Goal: Use online tool/utility: Utilize a website feature to perform a specific function

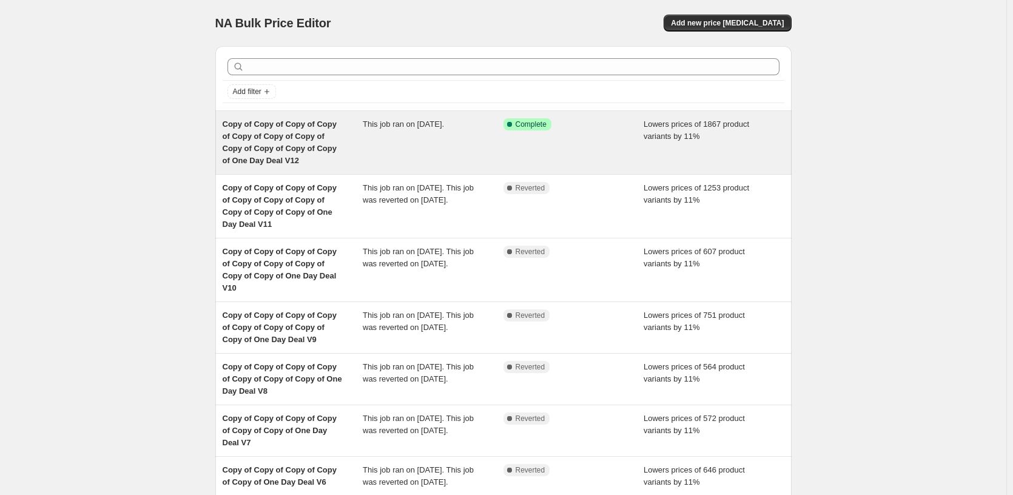
click at [599, 132] on div "Success Complete Complete" at bounding box center [574, 142] width 141 height 49
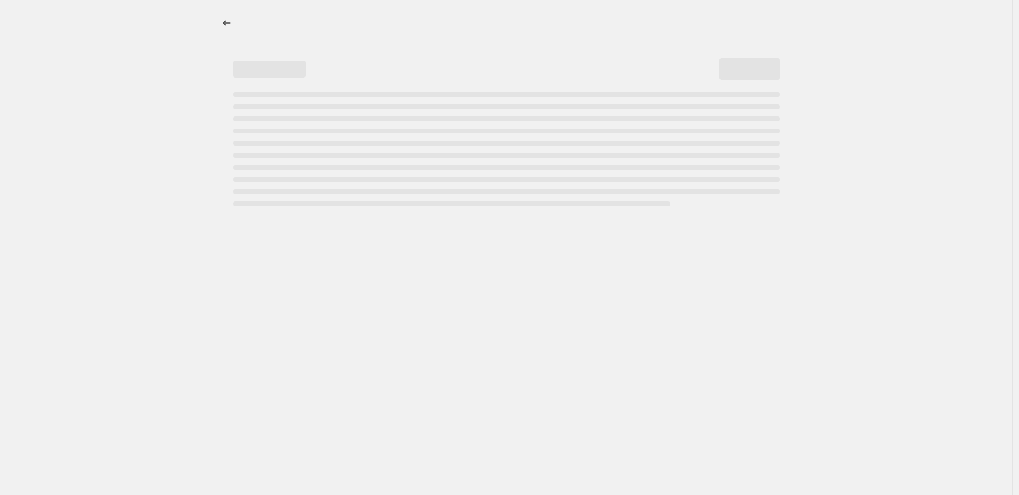
select select "percentage"
select select "pp"
select select "tag"
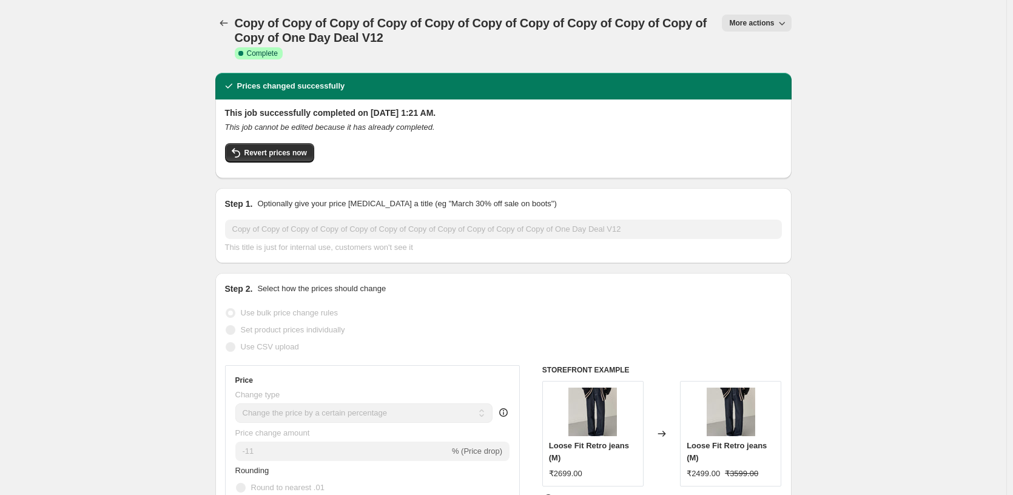
click at [750, 24] on span "More actions" at bounding box center [751, 23] width 45 height 10
click at [790, 75] on button "Copy to new job" at bounding box center [770, 68] width 87 height 19
select select "percentage"
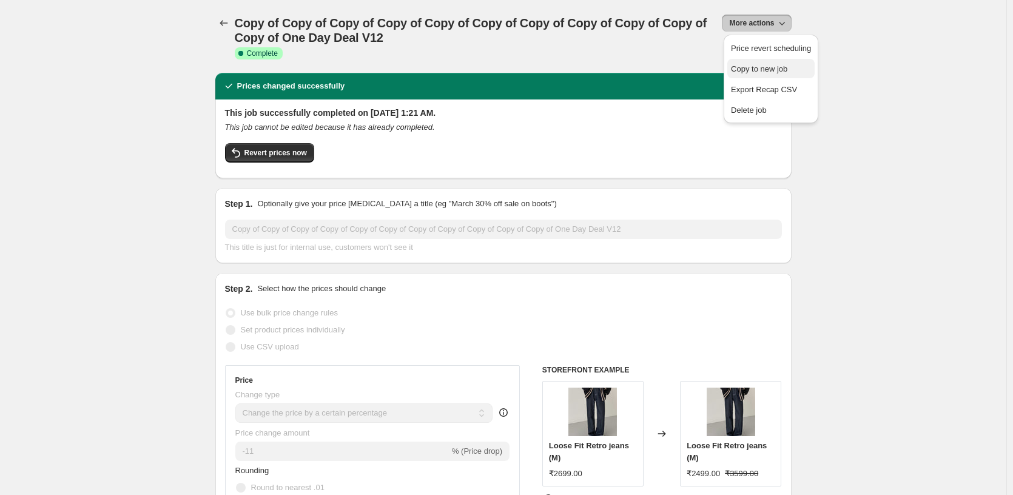
select select "pp"
select select "tag"
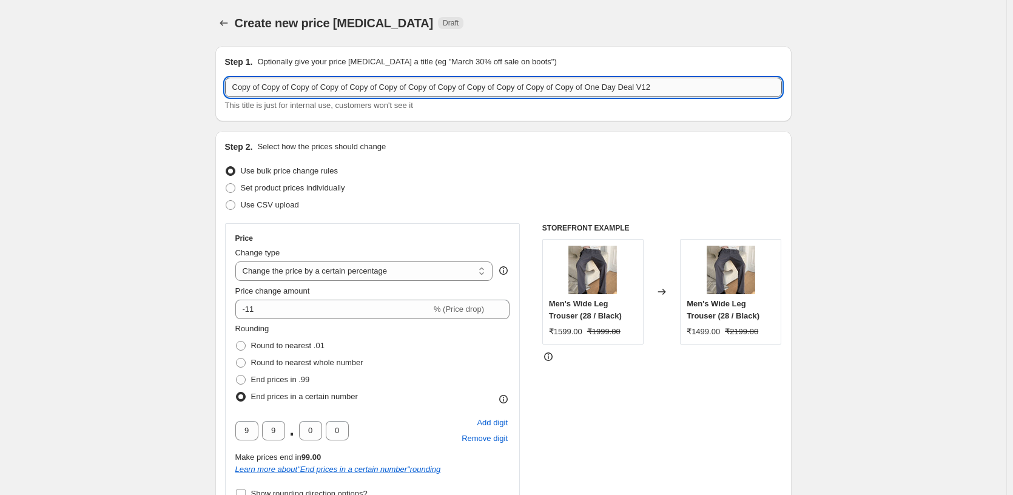
click at [710, 84] on input "Copy of Copy of Copy of Copy of Copy of Copy of Copy of Copy of Copy of Copy of…" at bounding box center [503, 87] width 557 height 19
type input "Copy of Copy of Copy of Copy of Copy of Copy of Copy of Copy of Copy of Copy of…"
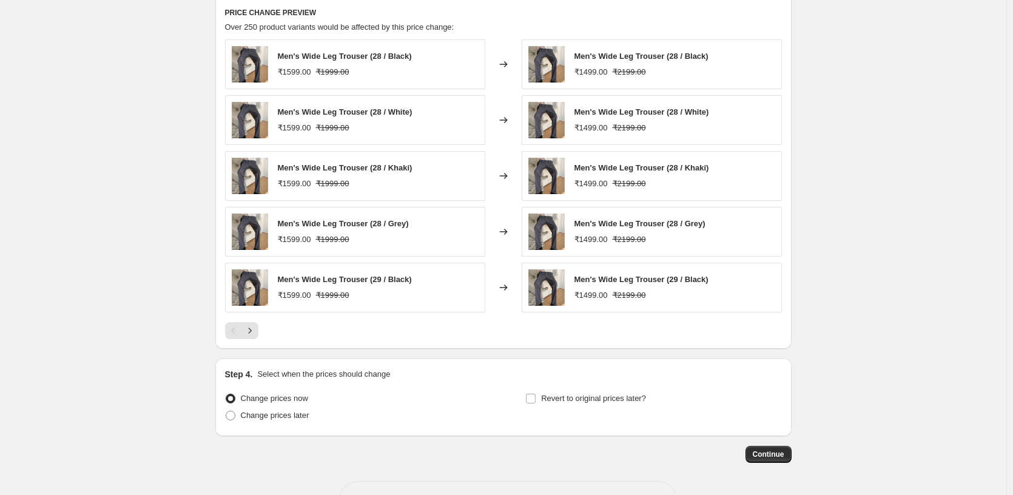
scroll to position [1162, 0]
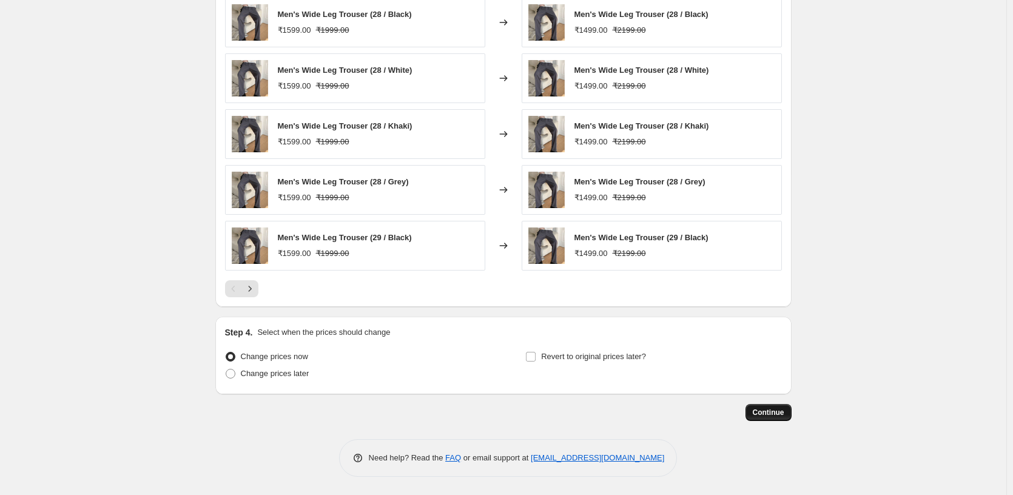
click at [759, 414] on span "Continue" at bounding box center [769, 413] width 32 height 10
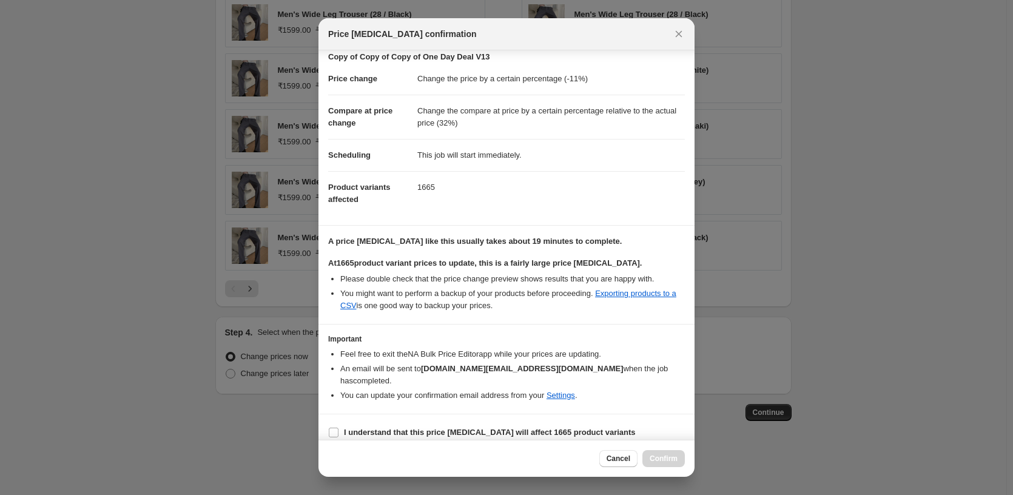
scroll to position [32, 0]
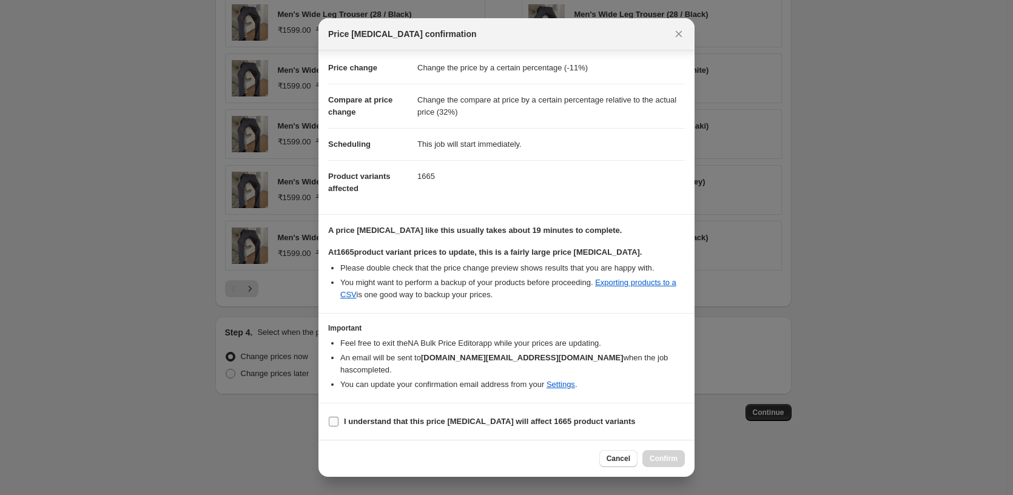
click at [377, 421] on b "I understand that this price [MEDICAL_DATA] will affect 1665 product variants" at bounding box center [490, 421] width 292 height 9
click at [339, 421] on input "I understand that this price [MEDICAL_DATA] will affect 1665 product variants" at bounding box center [334, 422] width 10 height 10
checkbox input "true"
click at [666, 454] on span "Confirm" at bounding box center [664, 459] width 28 height 10
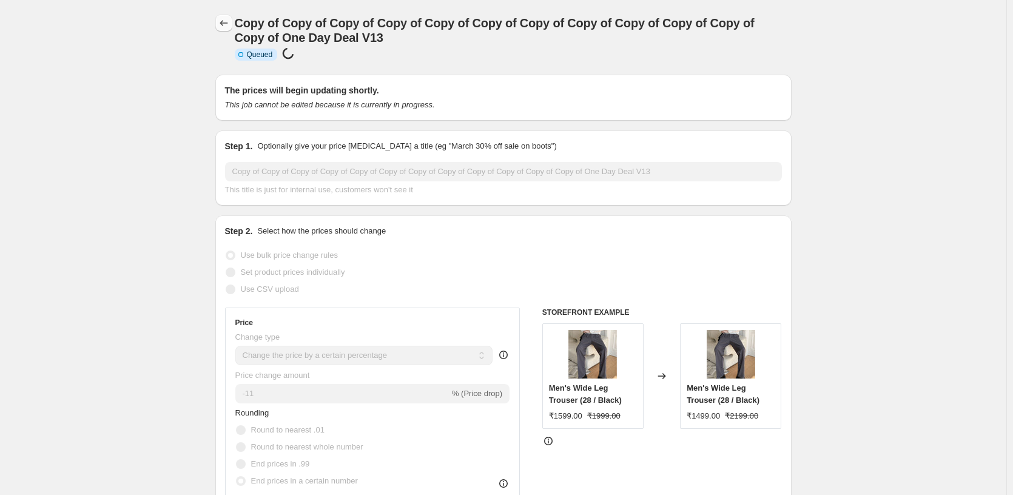
click at [219, 22] on button "Price change jobs" at bounding box center [223, 23] width 17 height 17
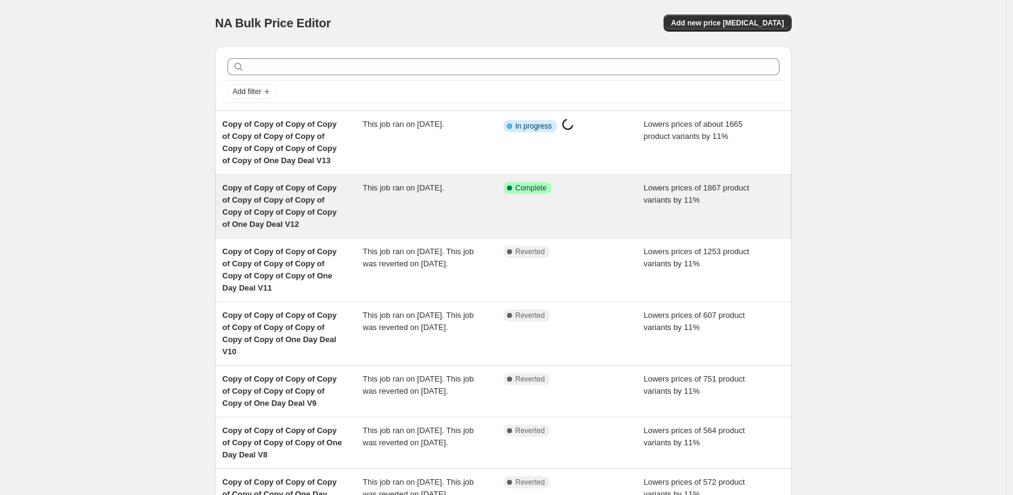
click at [491, 183] on div "This job ran on [DATE]." at bounding box center [433, 206] width 141 height 49
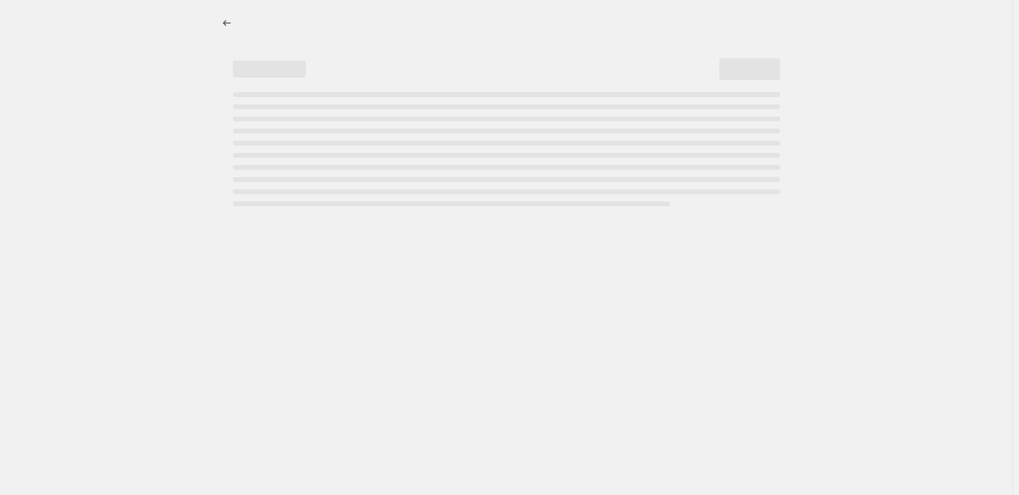
select select "percentage"
select select "pp"
select select "tag"
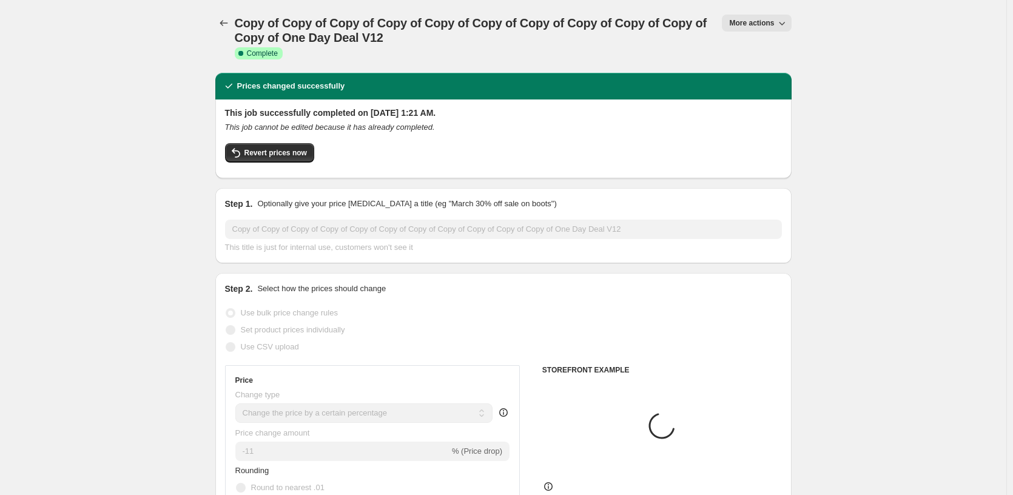
click at [767, 27] on span "More actions" at bounding box center [751, 23] width 45 height 10
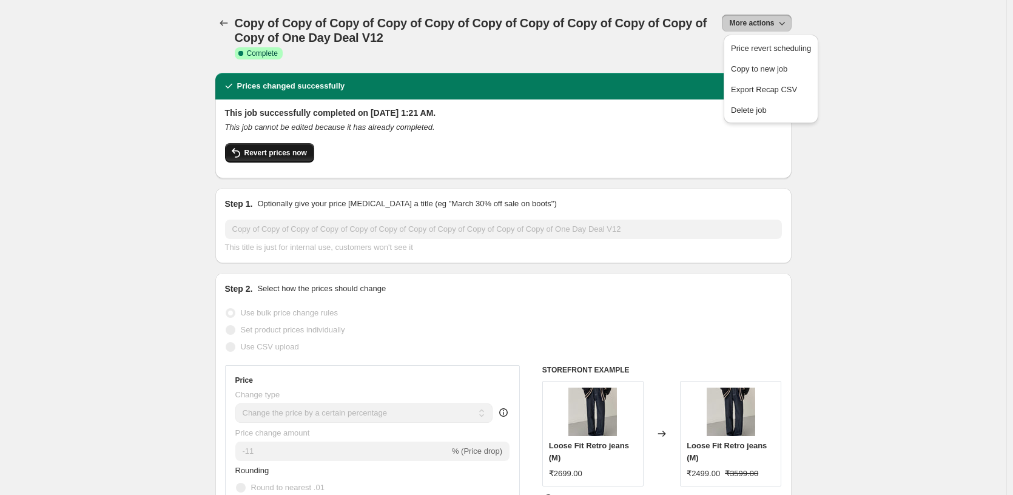
click at [275, 156] on span "Revert prices now" at bounding box center [275, 153] width 62 height 10
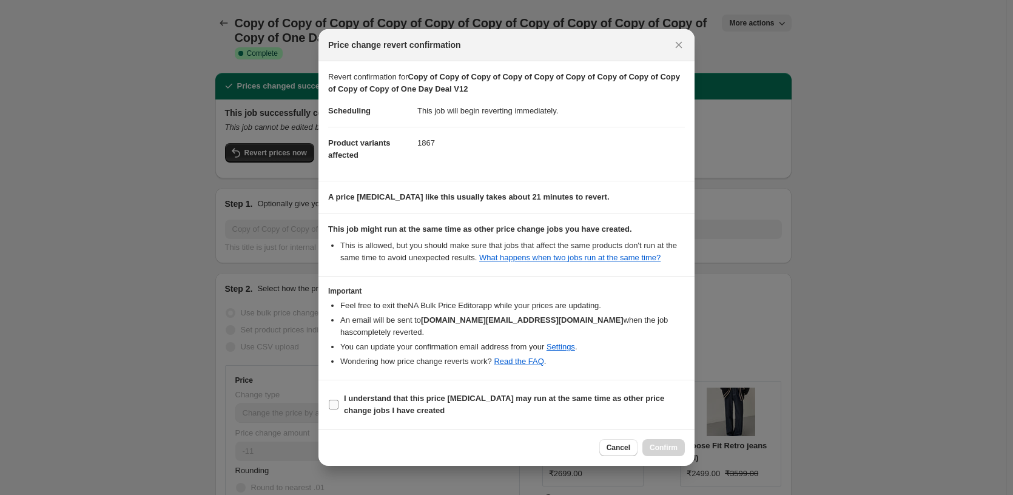
click at [406, 405] on b "I understand that this price [MEDICAL_DATA] may run at the same time as other p…" at bounding box center [504, 404] width 320 height 21
click at [339, 405] on input "I understand that this price [MEDICAL_DATA] may run at the same time as other p…" at bounding box center [334, 405] width 10 height 10
checkbox input "true"
click at [665, 442] on button "Confirm" at bounding box center [663, 447] width 42 height 17
